Goal: Task Accomplishment & Management: Use online tool/utility

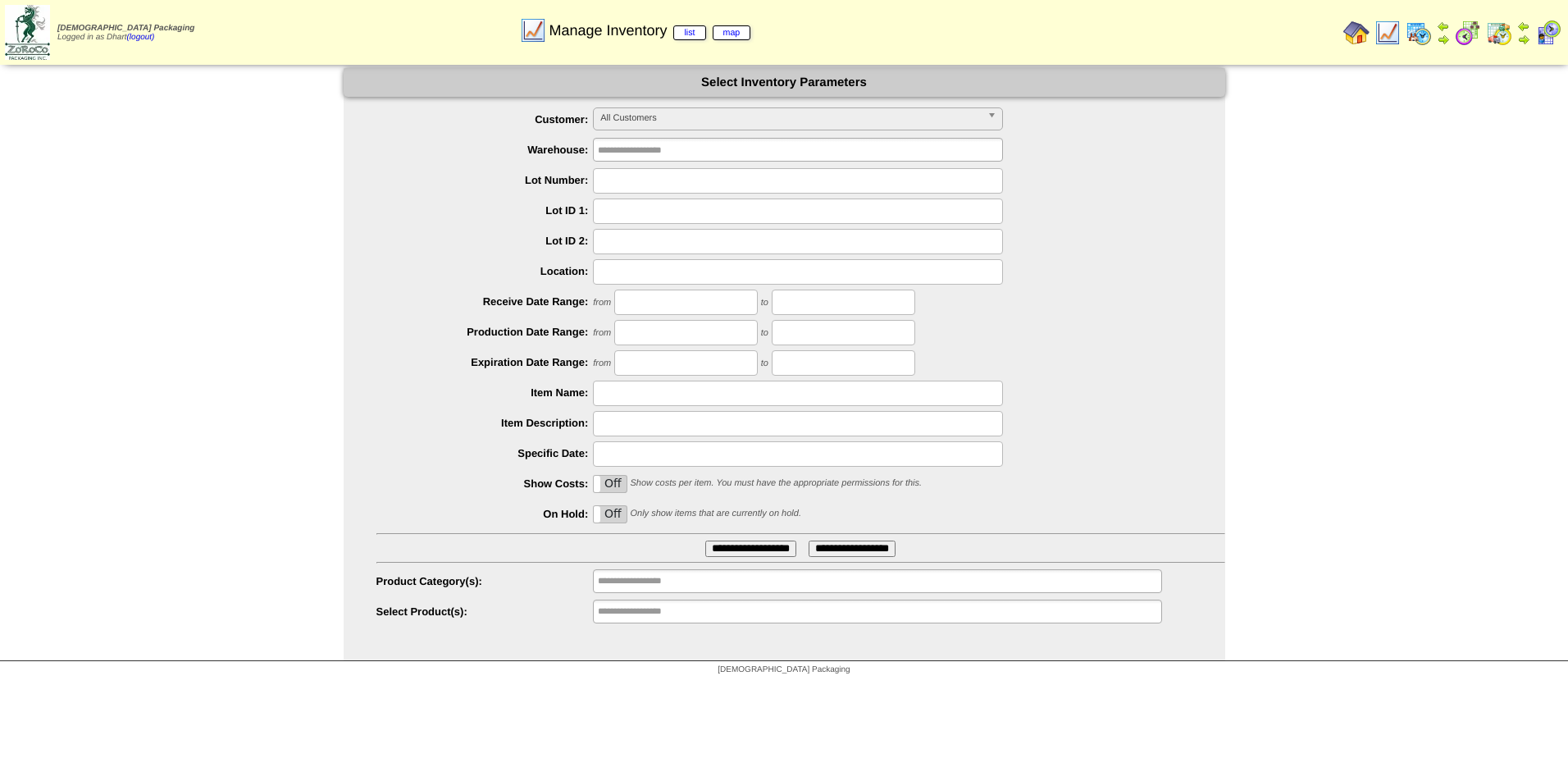
drag, startPoint x: 1424, startPoint y: 37, endPoint x: 1395, endPoint y: 32, distance: 29.4
click at [1423, 38] on img at bounding box center [1419, 32] width 26 height 26
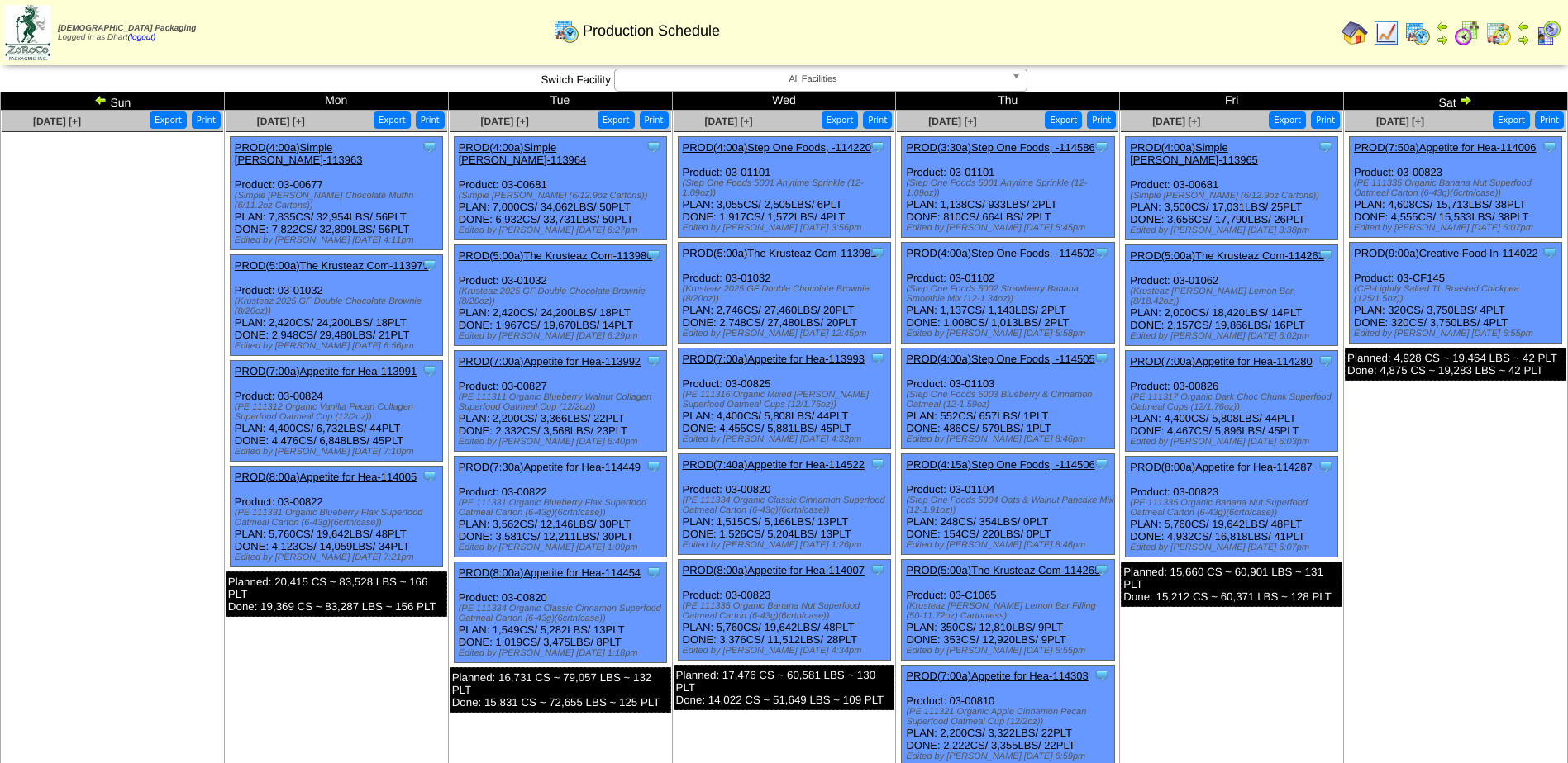
click at [96, 104] on img at bounding box center [101, 100] width 13 height 13
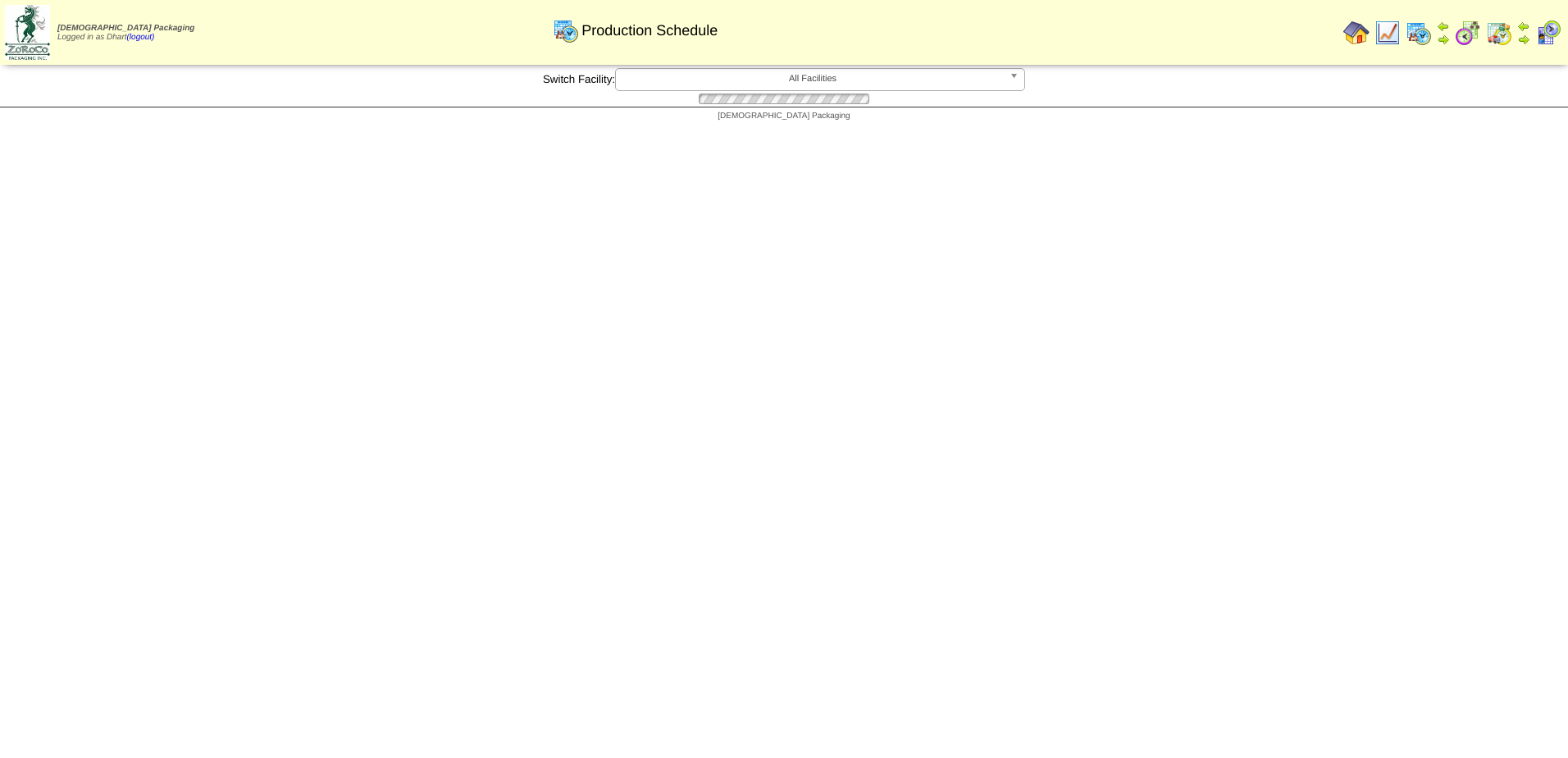
click at [96, 102] on div at bounding box center [784, 98] width 1568 height 16
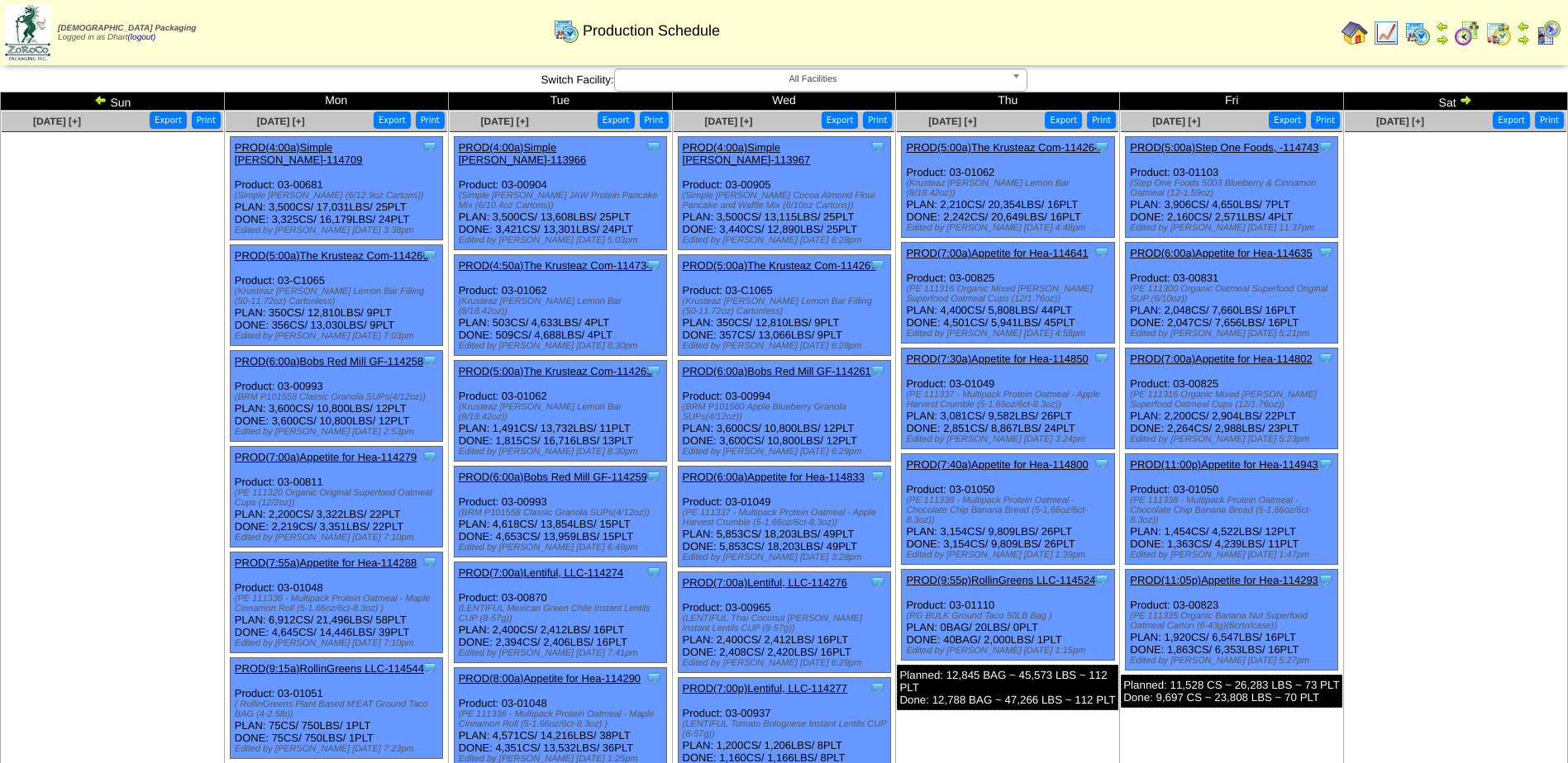
click at [1199, 148] on link "PROD(5:00a)Step One Foods, -114743" at bounding box center [1224, 147] width 189 height 12
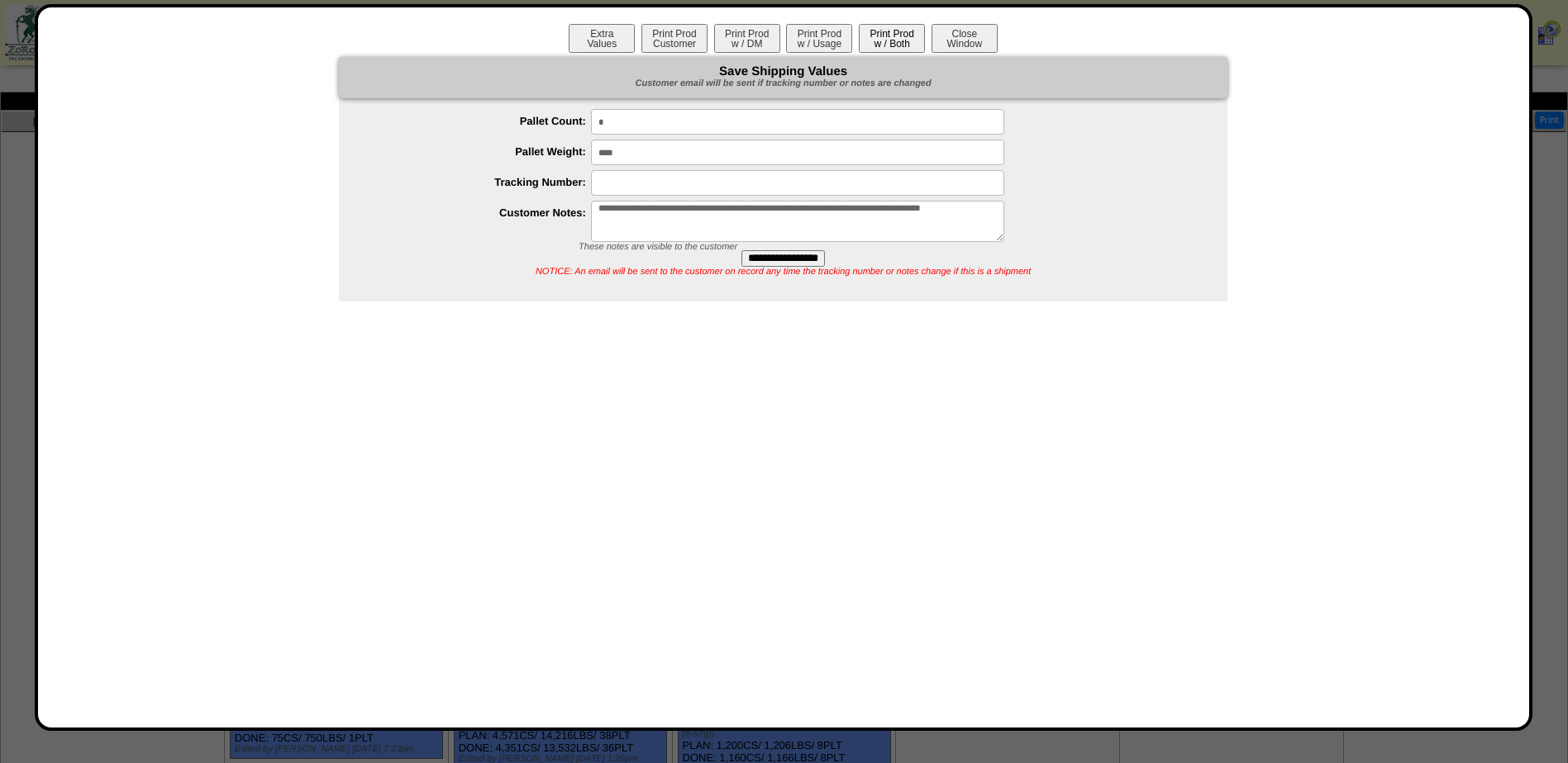
click at [883, 49] on button "Print Prod w / Both" at bounding box center [891, 38] width 66 height 29
